Goal: Transaction & Acquisition: Download file/media

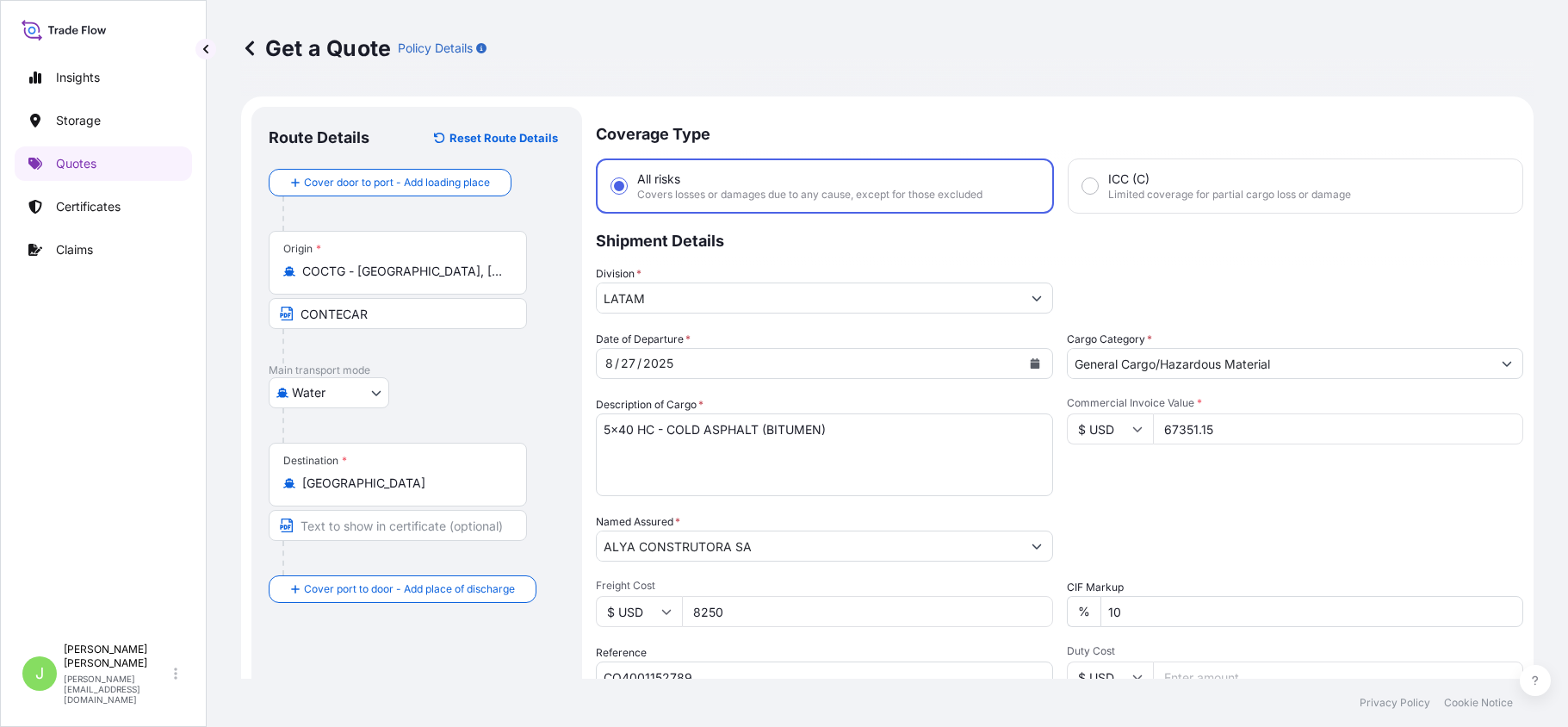
select select "Water"
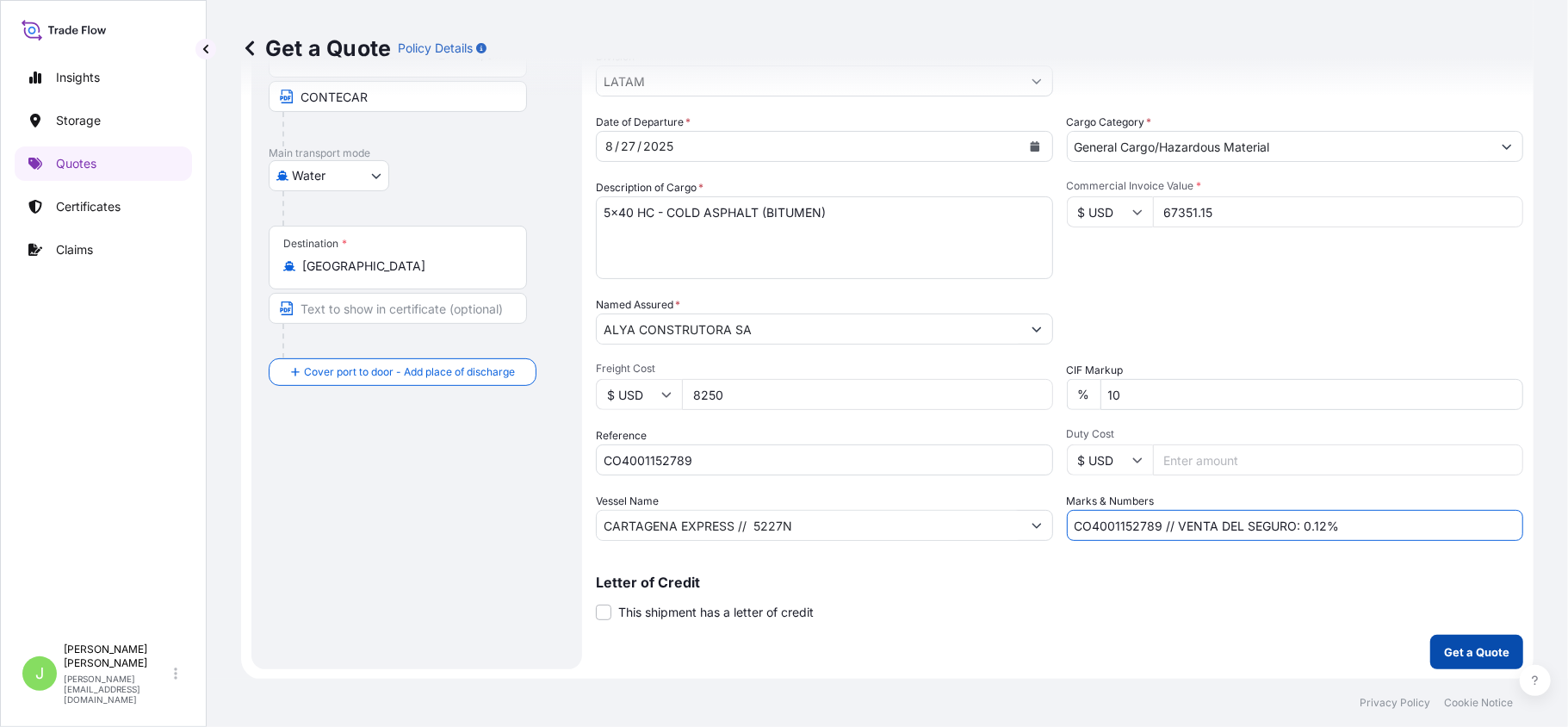
click at [1472, 660] on button "Get a Quote" at bounding box center [1477, 652] width 93 height 35
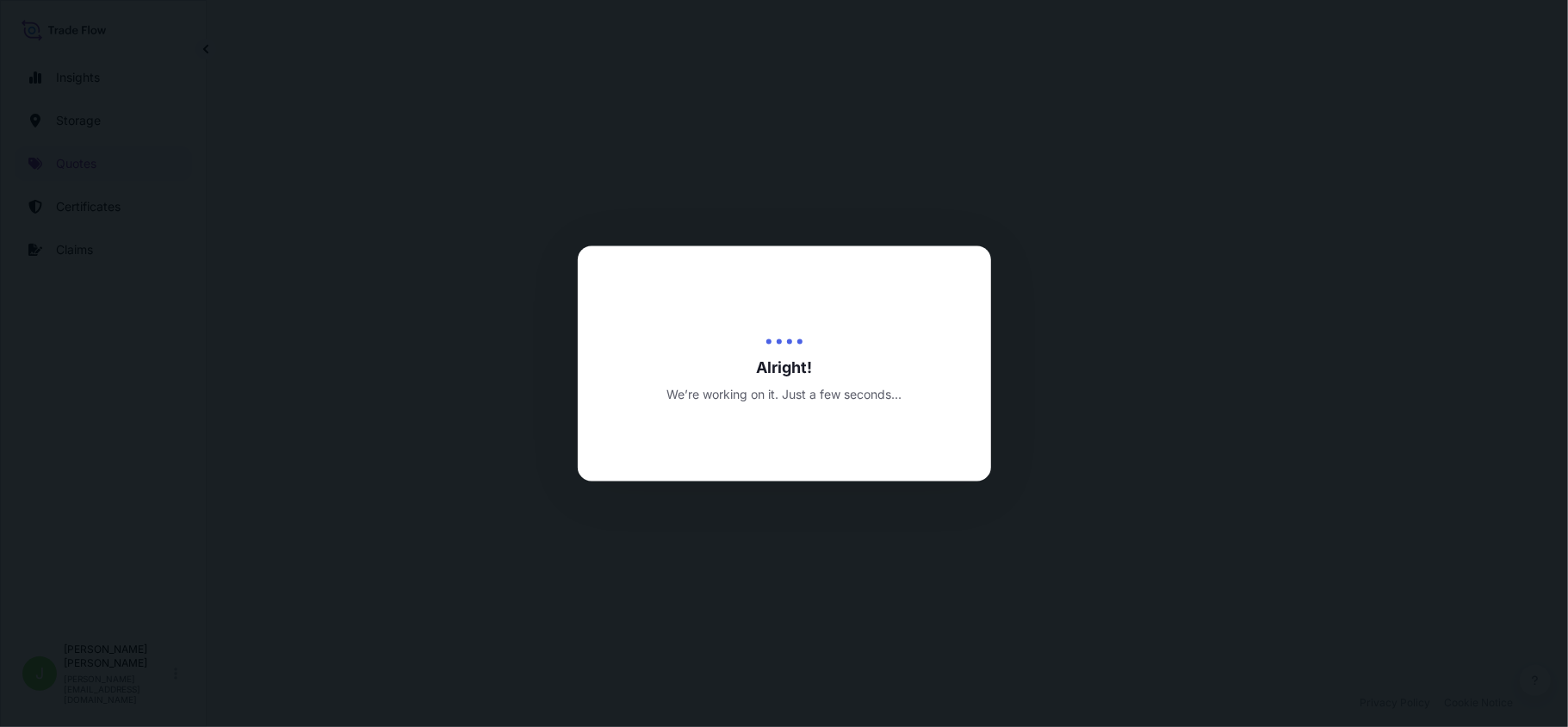
select select "Water"
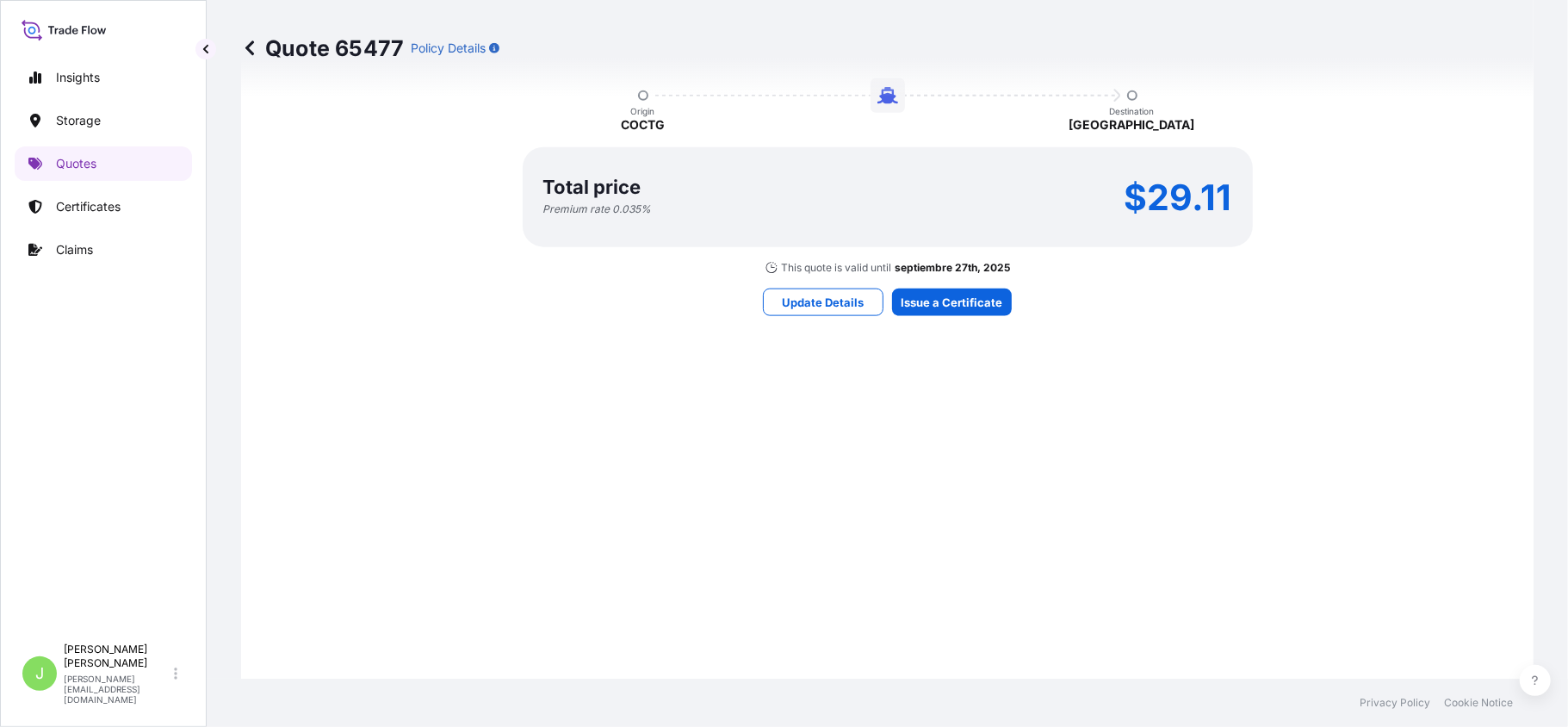
scroll to position [1525, 0]
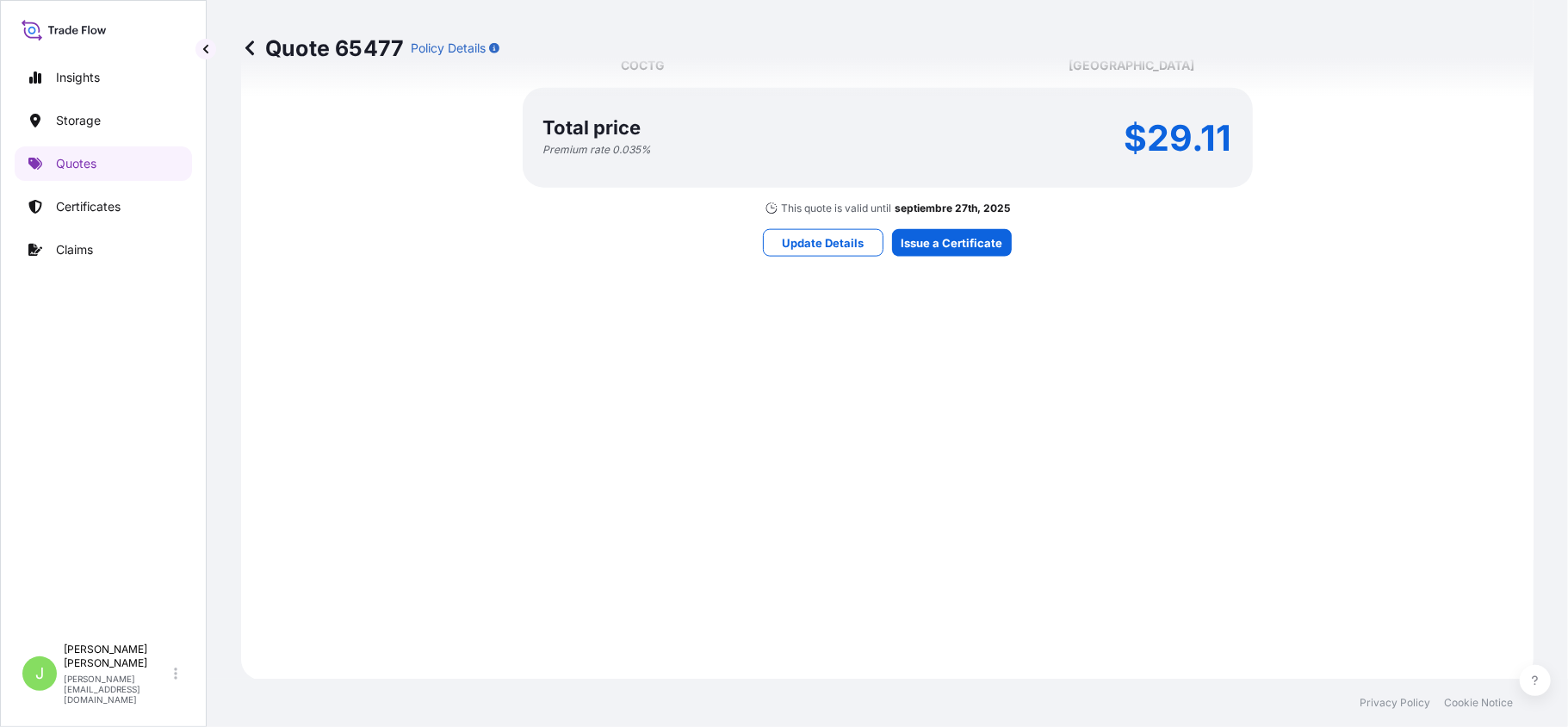
click at [977, 261] on div "Here's your insurance offer Primary Assured [GEOGRAPHIC_DATA] All risk coverage…" at bounding box center [887, 35] width 1244 height 1244
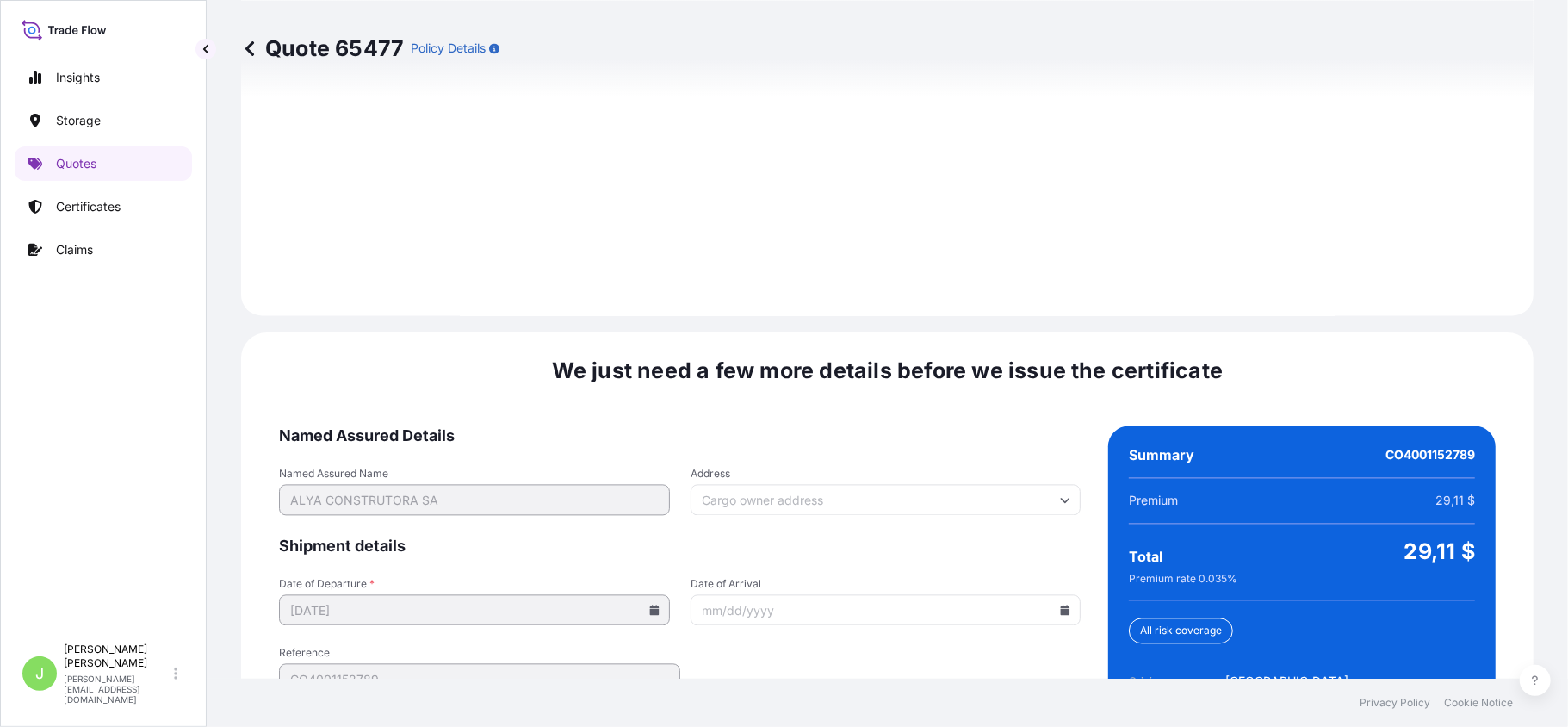
scroll to position [2541, 0]
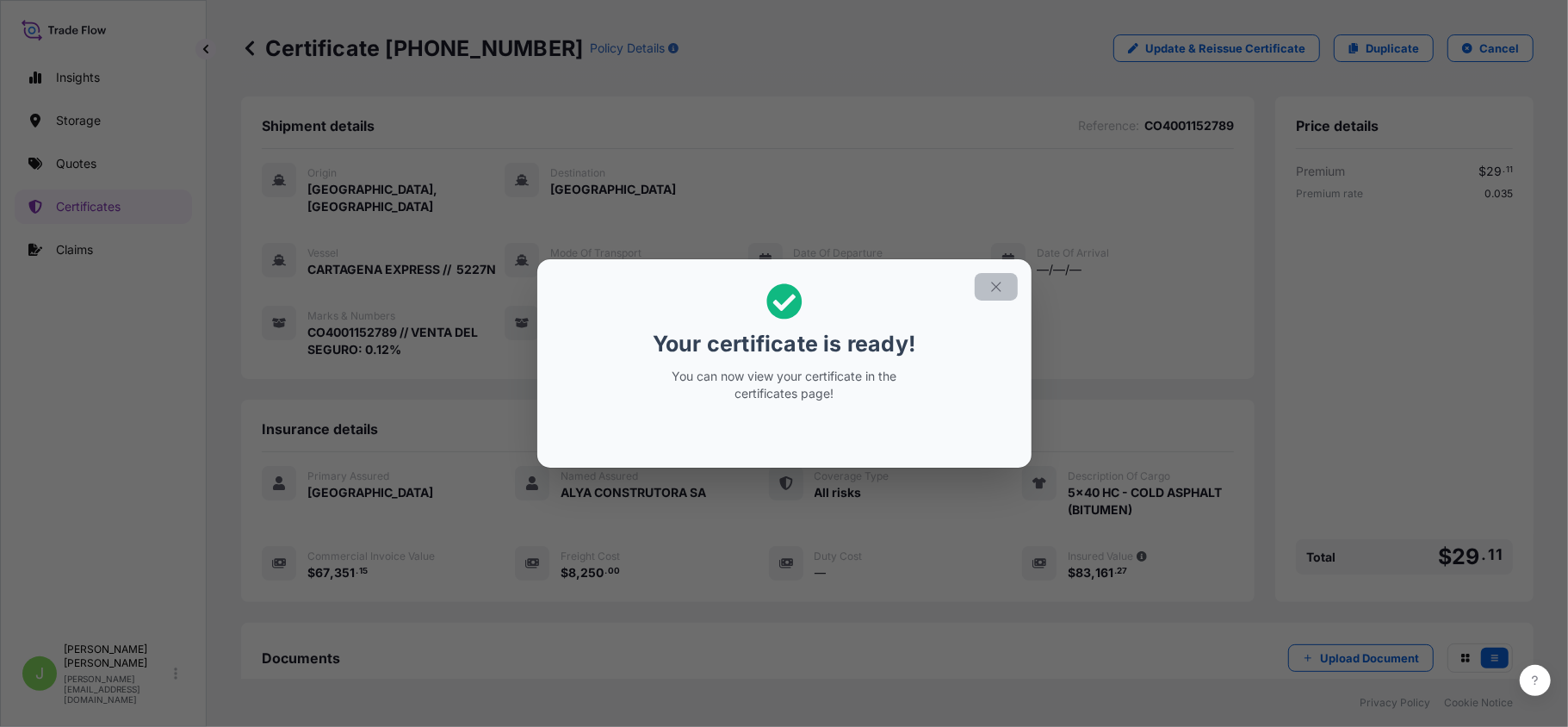
click at [1007, 286] on button "button" at bounding box center [997, 287] width 43 height 28
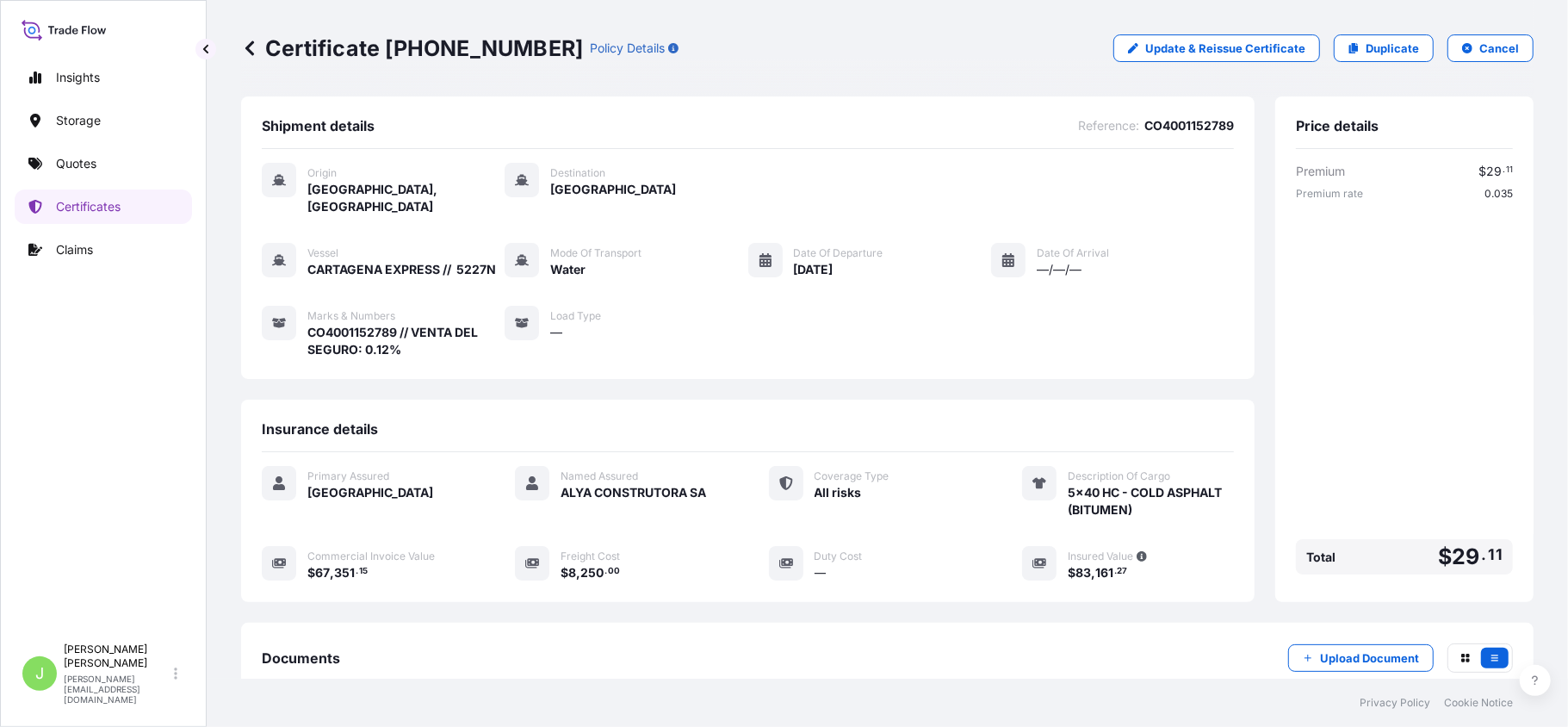
click at [325, 52] on p "Certificate [PHONE_NUMBER]" at bounding box center [412, 49] width 342 height 28
copy p "Certificate [PHONE_NUMBER]"
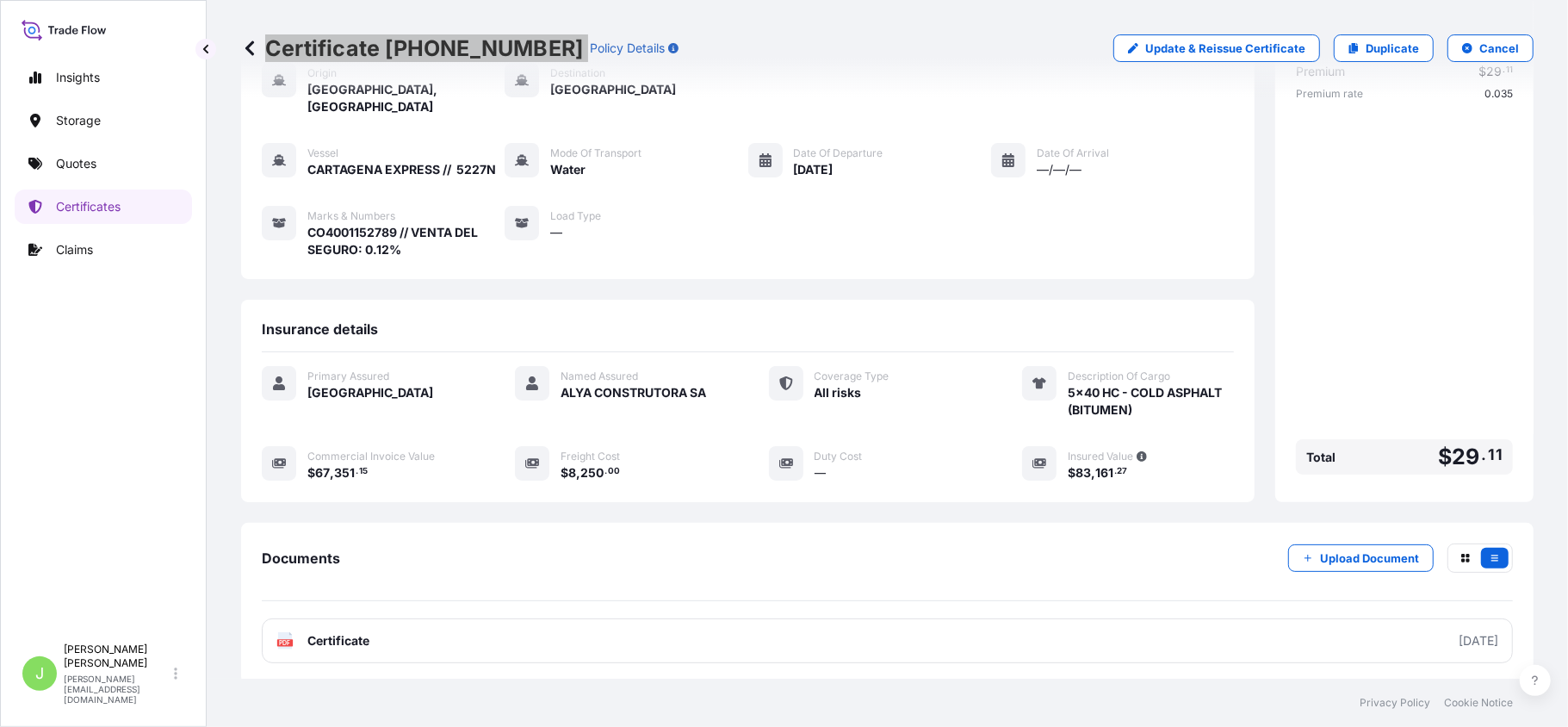
scroll to position [198, 0]
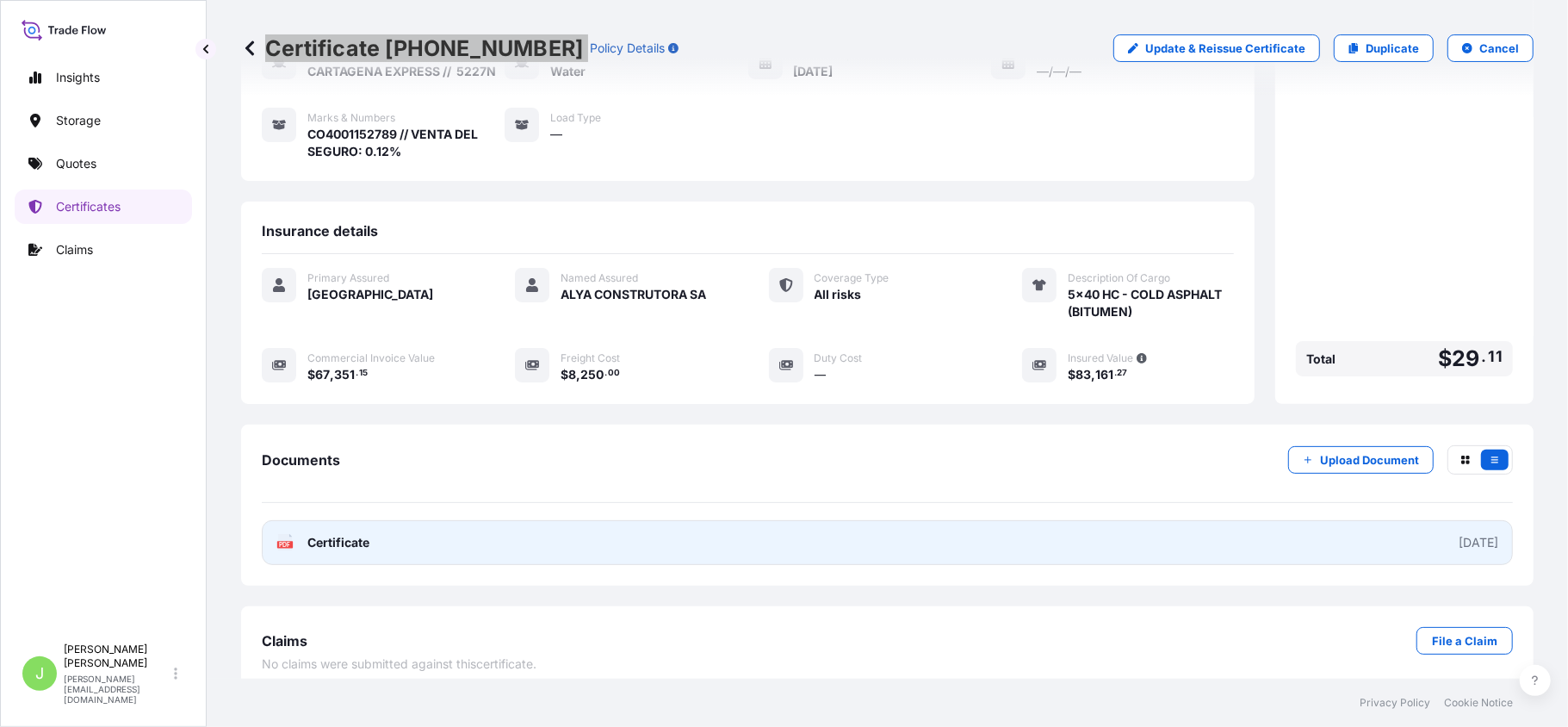
click at [723, 520] on link "PDF Certificate [DATE]" at bounding box center [887, 543] width 1251 height 45
